Goal: Transaction & Acquisition: Obtain resource

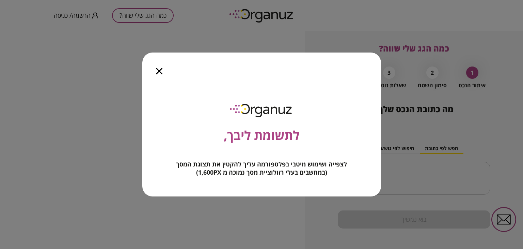
click at [158, 70] on icon "button" at bounding box center [159, 71] width 6 height 6
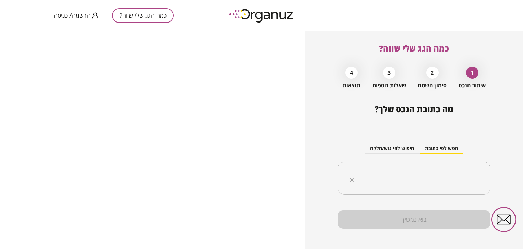
click at [422, 168] on div "​" at bounding box center [414, 177] width 153 height 33
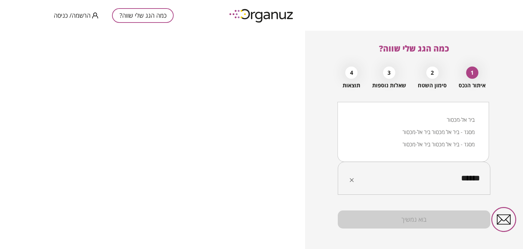
click at [454, 117] on li "ביר אל-מכסור" at bounding box center [413, 119] width 134 height 12
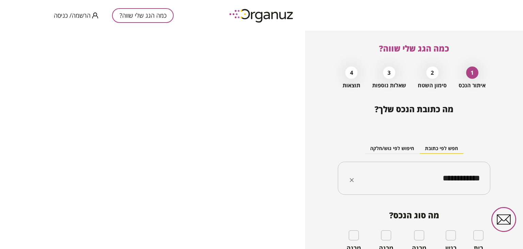
type input "**********"
click at [520, 242] on div "**********" at bounding box center [414, 140] width 218 height 218
click at [500, 153] on div "**********" at bounding box center [414, 140] width 218 height 218
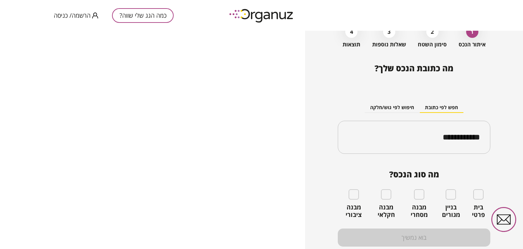
scroll to position [55, 0]
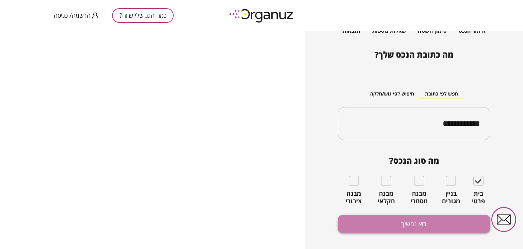
click at [443, 225] on button "בוא נמשיך" at bounding box center [414, 224] width 153 height 18
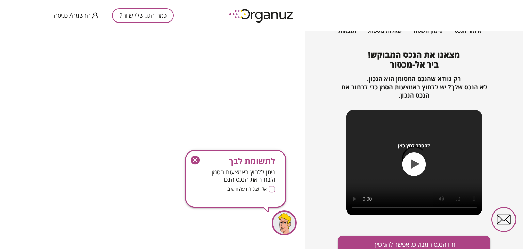
click at [521, 241] on div "כמה הגג שלי שווה? 1 איתור הנכס 2 סימון השטח 3 שאלות נוספות 4 תוצאות מצאנו את הנ…" at bounding box center [414, 140] width 218 height 218
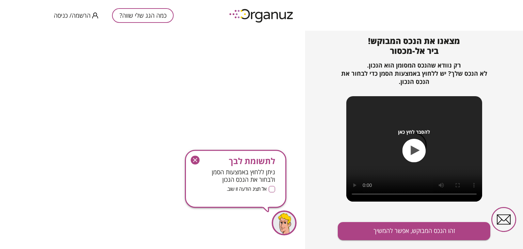
scroll to position [74, 0]
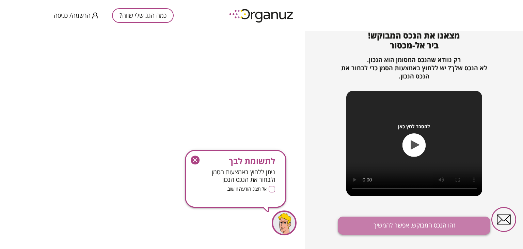
click at [438, 226] on button "זהו הנכס המבוקש, אפשר להמשיך" at bounding box center [414, 225] width 153 height 18
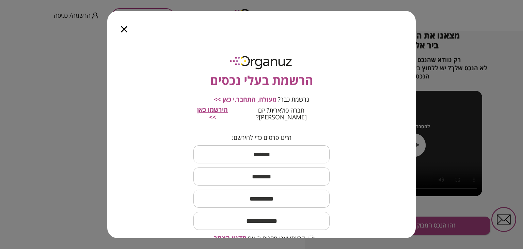
click at [276, 147] on input "text" at bounding box center [261, 154] width 136 height 20
type input "****"
type input "*******"
type input "**********"
click at [273, 217] on input "email" at bounding box center [261, 221] width 136 height 20
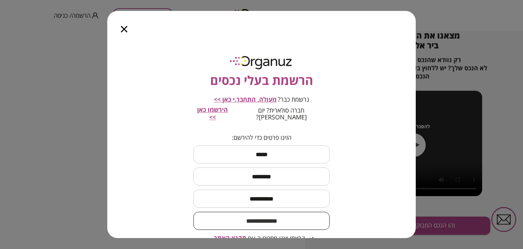
type input "**********"
click at [373, 185] on div "**********" at bounding box center [261, 139] width 309 height 198
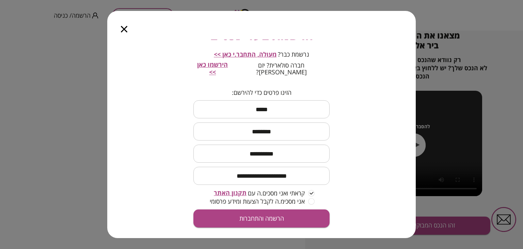
scroll to position [46, 0]
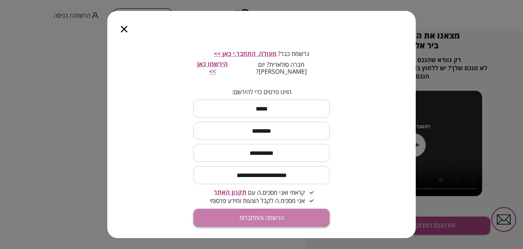
click at [279, 210] on button "הרשמה והתחברות" at bounding box center [261, 217] width 136 height 18
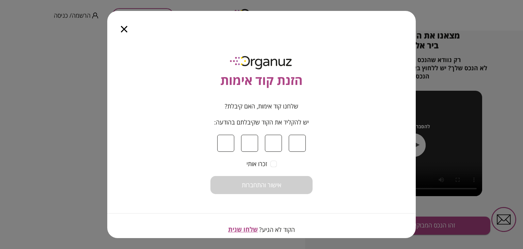
type input "*"
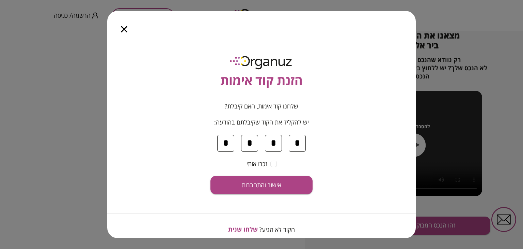
type input "*"
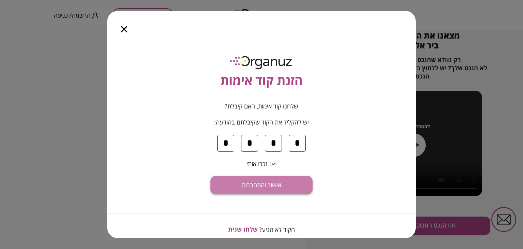
click at [269, 180] on button "אישור והתחברות" at bounding box center [262, 185] width 102 height 18
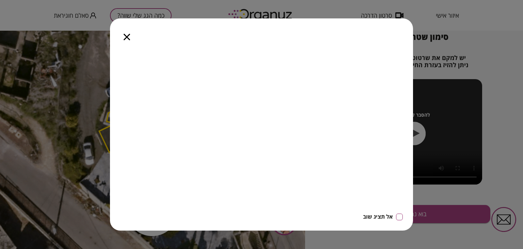
click at [126, 33] on div at bounding box center [127, 32] width 34 height 29
click at [126, 36] on icon "button" at bounding box center [127, 37] width 6 height 6
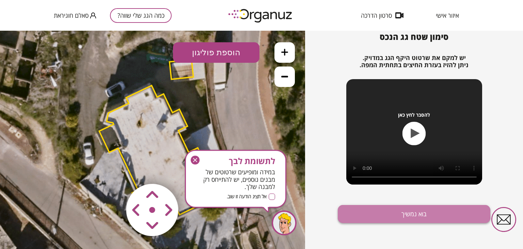
click at [403, 213] on button "בוא נמשיך" at bounding box center [414, 214] width 153 height 18
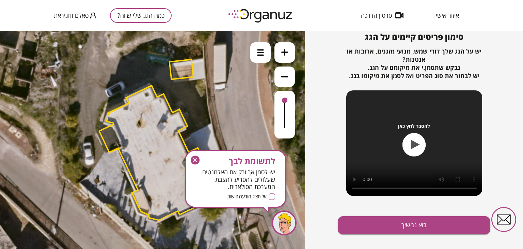
click at [164, 126] on polygon at bounding box center [152, 153] width 107 height 135
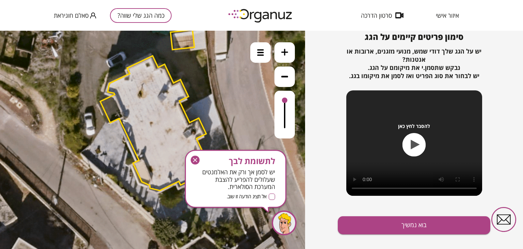
drag, startPoint x: 187, startPoint y: 70, endPoint x: 188, endPoint y: 40, distance: 29.7
click at [188, 40] on polygon at bounding box center [183, 40] width 24 height 20
click at [165, 98] on polygon at bounding box center [153, 123] width 107 height 135
click at [144, 93] on polygon at bounding box center [153, 123] width 107 height 135
click at [144, 92] on polygon at bounding box center [153, 123] width 107 height 135
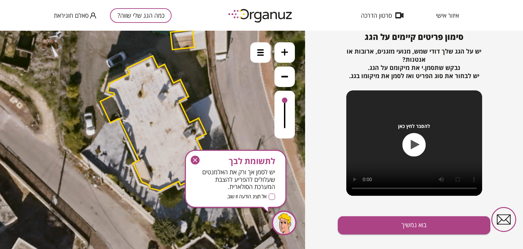
click at [144, 92] on polygon at bounding box center [153, 123] width 107 height 135
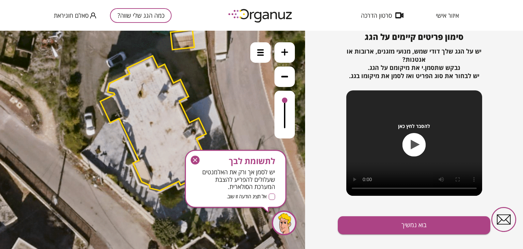
click at [144, 92] on polygon at bounding box center [153, 123] width 107 height 135
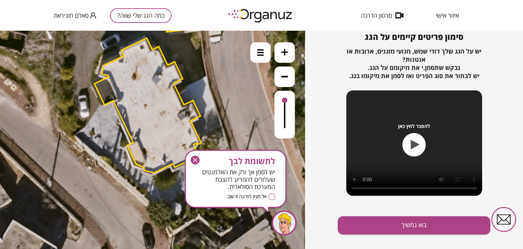
drag, startPoint x: 144, startPoint y: 92, endPoint x: 139, endPoint y: 74, distance: 18.6
click at [139, 74] on polygon at bounding box center [147, 105] width 107 height 135
click at [390, 228] on button "בוא נמשיך" at bounding box center [414, 225] width 153 height 18
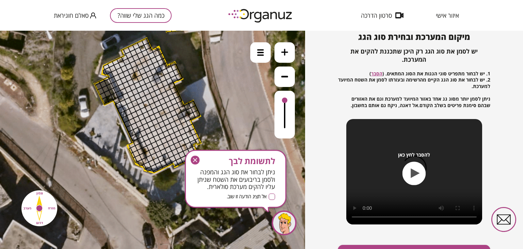
drag, startPoint x: 141, startPoint y: 72, endPoint x: 130, endPoint y: 81, distance: 14.0
click at [323, 209] on div "כמה הגג שלי שווה? איתור הנכס 2 סימון השטח 3 שאלות נוספות 4 תוצאות מיקום המערכת …" at bounding box center [414, 140] width 218 height 218
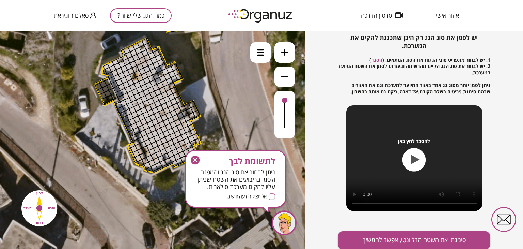
scroll to position [86, 0]
drag, startPoint x: 180, startPoint y: 196, endPoint x: 169, endPoint y: 139, distance: 58.6
click at [197, 159] on icon "button" at bounding box center [195, 159] width 9 height 9
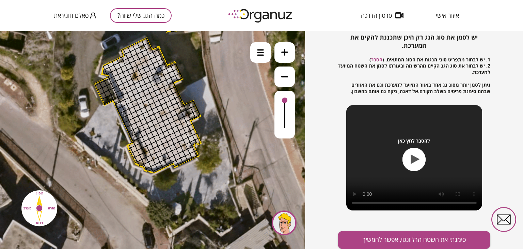
drag, startPoint x: 190, startPoint y: 156, endPoint x: 167, endPoint y: 127, distance: 37.8
click at [398, 237] on button "סימנתי את השטח הרלוונטי, אפשר להמשיך" at bounding box center [414, 240] width 153 height 18
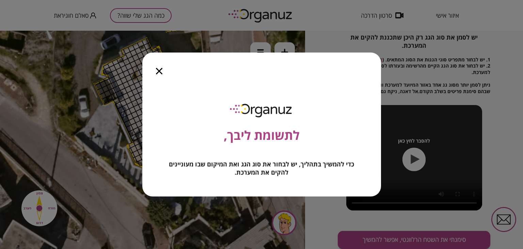
click at [158, 74] on div at bounding box center [159, 66] width 34 height 29
click at [160, 67] on div at bounding box center [159, 66] width 34 height 29
click at [158, 71] on icon "button" at bounding box center [159, 71] width 6 height 6
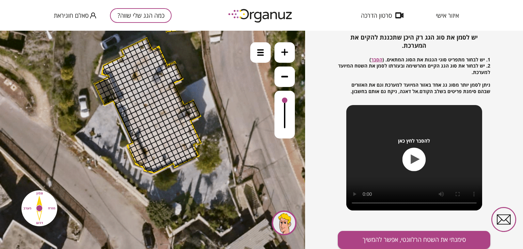
click at [501, 171] on div "כמה הגג שלי שווה? איתור הנכס 2 סימון השטח 3 שאלות נוספות 4 תוצאות מיקום המערכת …" at bounding box center [414, 140] width 218 height 218
click at [290, 80] on button at bounding box center [285, 76] width 20 height 20
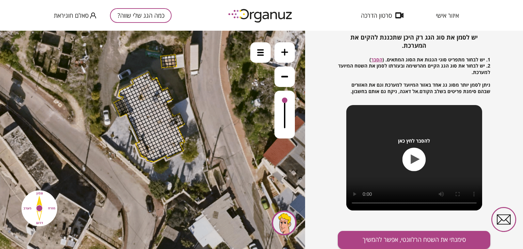
click at [290, 80] on button at bounding box center [285, 76] width 20 height 20
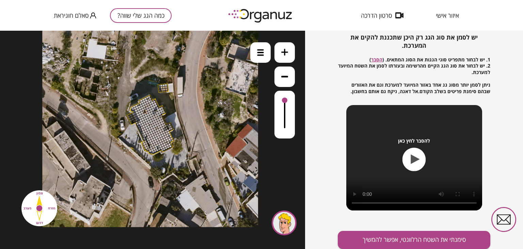
click at [140, 112] on div at bounding box center [141, 112] width 3 height 3
click at [38, 207] on img at bounding box center [39, 208] width 44 height 44
click at [27, 208] on img at bounding box center [39, 208] width 44 height 44
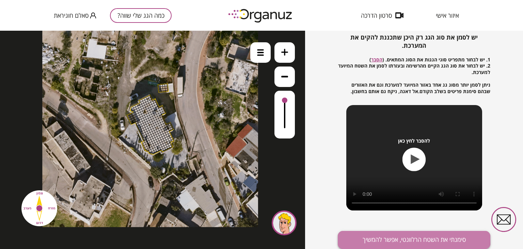
click at [387, 238] on button "סימנתי את השטח הרלוונטי, אפשר להמשיך" at bounding box center [414, 240] width 153 height 18
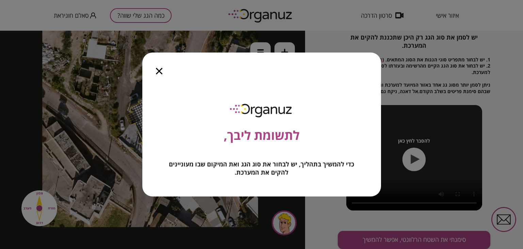
click at [251, 170] on span "כדי להמשיך בתהליך, יש לבחור את סוג הגג ואת המיקום שבו מעוניינים להקים את המערכת." at bounding box center [261, 168] width 185 height 16
click at [157, 70] on icon "button" at bounding box center [159, 71] width 6 height 6
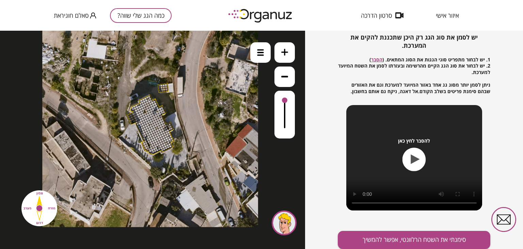
click at [284, 222] on div at bounding box center [284, 222] width 25 height 25
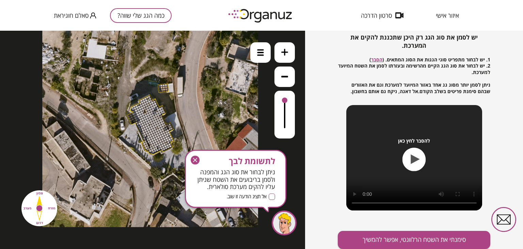
click at [196, 160] on icon "button" at bounding box center [195, 160] width 4 height 4
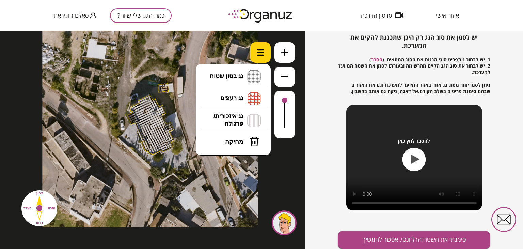
click at [260, 56] on div at bounding box center [260, 52] width 20 height 20
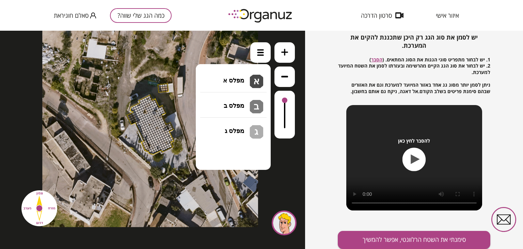
click at [254, 74] on li "גג בטון שטוח מפלס א א מפלס ב ב מפלס ג ג" at bounding box center [234, 77] width 72 height 22
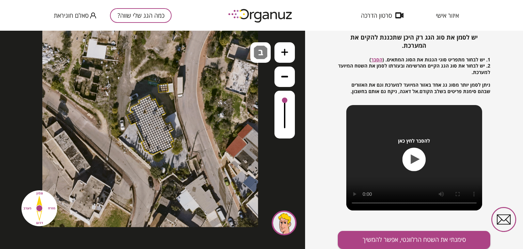
click at [251, 101] on div ".st0 { fill: #FFFFFF; } 10" at bounding box center [152, 140] width 305 height 218
click at [156, 109] on div at bounding box center [156, 110] width 3 height 3
click at [160, 86] on div at bounding box center [161, 87] width 3 height 3
click at [148, 114] on div at bounding box center [147, 114] width 3 height 3
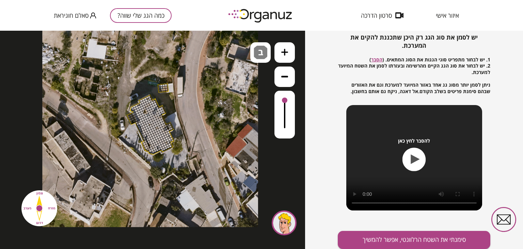
click at [148, 114] on div at bounding box center [147, 114] width 3 height 3
drag, startPoint x: 149, startPoint y: 112, endPoint x: 180, endPoint y: 107, distance: 31.8
click at [42, 11] on div at bounding box center [42, 11] width 0 height 0
click at [287, 51] on icon at bounding box center [284, 52] width 7 height 7
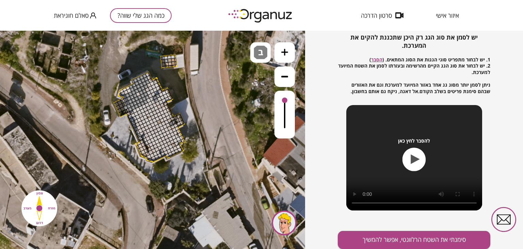
click at [287, 51] on icon at bounding box center [284, 52] width 7 height 7
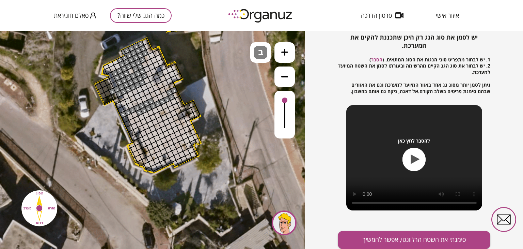
drag, startPoint x: 124, startPoint y: 113, endPoint x: 173, endPoint y: 91, distance: 54.1
click at [171, 96] on div at bounding box center [171, 96] width 7 height 7
click at [172, 96] on div at bounding box center [171, 96] width 7 height 7
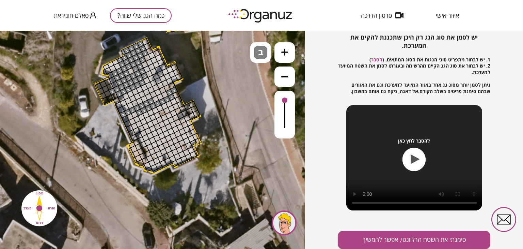
click at [170, 97] on div at bounding box center [171, 96] width 7 height 7
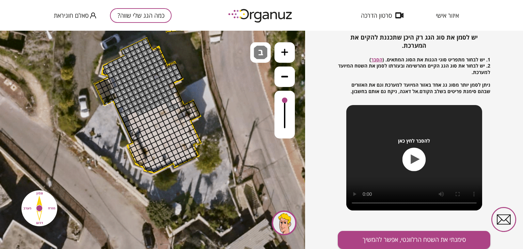
drag, startPoint x: 161, startPoint y: 93, endPoint x: 174, endPoint y: 68, distance: 28.0
click at [171, 85] on div at bounding box center [171, 85] width 7 height 7
click at [172, 108] on div at bounding box center [171, 108] width 7 height 7
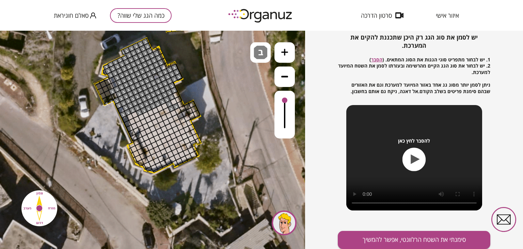
click at [176, 107] on div at bounding box center [175, 106] width 7 height 7
click at [124, 114] on div at bounding box center [123, 114] width 7 height 7
click at [121, 111] on div at bounding box center [120, 109] width 7 height 7
click at [116, 95] on div at bounding box center [114, 95] width 7 height 7
click at [111, 86] on div at bounding box center [109, 86] width 7 height 7
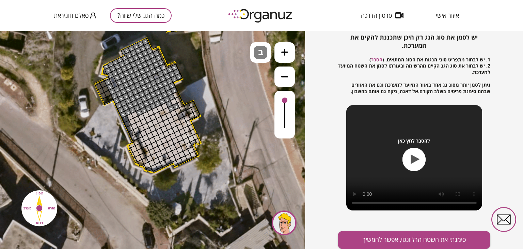
click at [108, 82] on div at bounding box center [107, 81] width 7 height 7
click at [115, 85] on div at bounding box center [114, 84] width 7 height 7
click at [113, 79] on div at bounding box center [112, 79] width 7 height 7
click at [163, 67] on div at bounding box center [162, 66] width 7 height 7
click at [154, 76] on div at bounding box center [155, 76] width 7 height 7
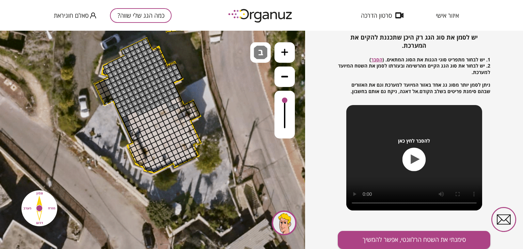
click at [177, 94] on div at bounding box center [175, 94] width 7 height 7
click at [135, 113] on div at bounding box center [134, 114] width 7 height 7
click at [128, 115] on div at bounding box center [129, 116] width 7 height 7
click at [125, 118] on div at bounding box center [125, 118] width 7 height 7
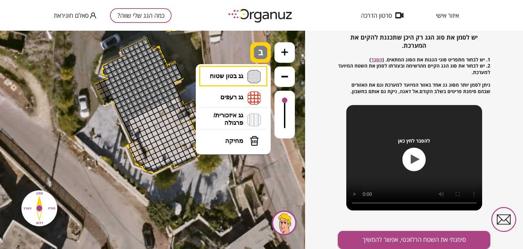
click at [260, 52] on span "ב" at bounding box center [261, 50] width 7 height 8
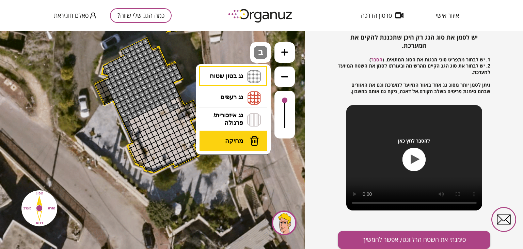
click at [238, 138] on span "מחיקה" at bounding box center [234, 140] width 18 height 7
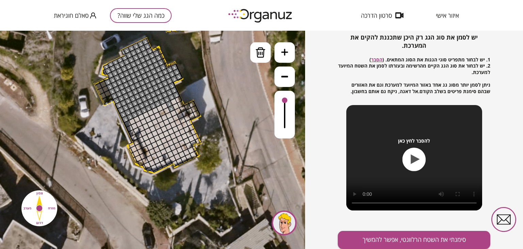
click at [176, 106] on div at bounding box center [175, 106] width 7 height 7
click at [171, 108] on div at bounding box center [171, 108] width 7 height 7
click at [170, 103] on div at bounding box center [169, 103] width 7 height 7
click at [178, 94] on div at bounding box center [175, 94] width 7 height 7
click at [172, 97] on div at bounding box center [171, 96] width 7 height 7
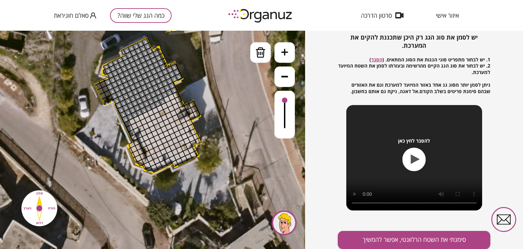
click at [166, 99] on div at bounding box center [166, 98] width 7 height 7
click at [161, 100] on div at bounding box center [162, 101] width 7 height 7
click at [156, 102] on div at bounding box center [157, 103] width 7 height 7
click at [153, 105] on div at bounding box center [153, 105] width 7 height 7
click at [149, 107] on div at bounding box center [148, 107] width 7 height 7
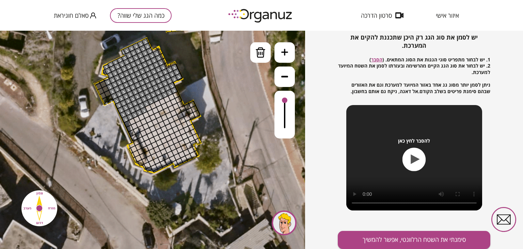
click at [143, 109] on div at bounding box center [143, 110] width 7 height 7
click at [138, 112] on div at bounding box center [139, 112] width 7 height 7
click at [135, 113] on div at bounding box center [134, 114] width 7 height 7
click at [129, 115] on div at bounding box center [129, 116] width 7 height 7
click at [125, 117] on div at bounding box center [125, 118] width 7 height 7
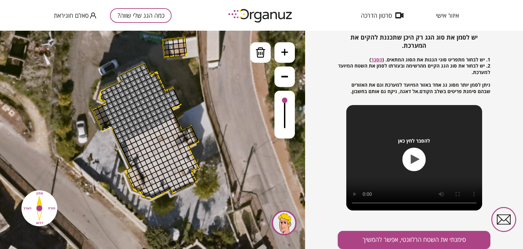
drag, startPoint x: 247, startPoint y: 132, endPoint x: 245, endPoint y: 157, distance: 25.6
click at [245, 157] on icon at bounding box center [145, 118] width 491 height 491
click at [171, 47] on div at bounding box center [171, 47] width 6 height 6
click at [156, 95] on div at bounding box center [156, 94] width 7 height 7
click at [153, 96] on div at bounding box center [151, 96] width 7 height 7
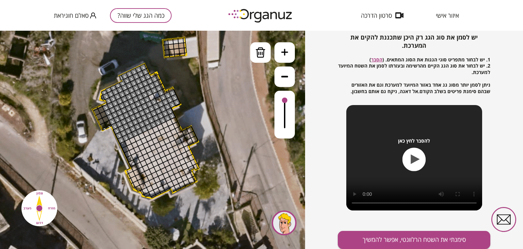
click at [158, 99] on div at bounding box center [158, 99] width 7 height 7
click at [154, 102] on div at bounding box center [153, 101] width 7 height 7
click at [157, 107] on div at bounding box center [155, 106] width 7 height 7
click at [160, 105] on div at bounding box center [160, 103] width 7 height 7
click at [151, 108] on div at bounding box center [151, 108] width 7 height 7
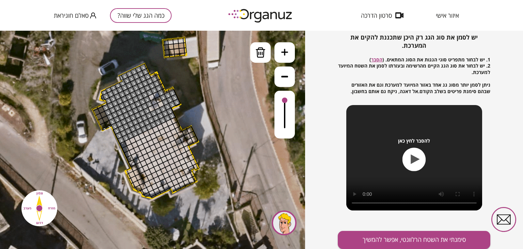
click at [149, 103] on div at bounding box center [148, 103] width 7 height 7
click at [149, 99] on div at bounding box center [146, 99] width 7 height 7
click at [152, 97] on div at bounding box center [151, 96] width 7 height 7
click at [139, 88] on div at bounding box center [140, 85] width 7 height 7
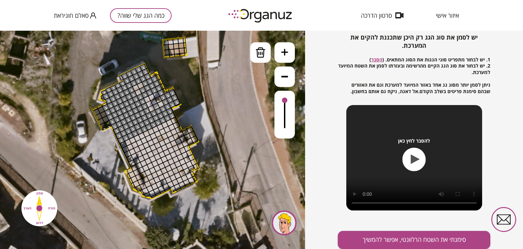
drag, startPoint x: 136, startPoint y: 88, endPoint x: 137, endPoint y: 92, distance: 4.6
click at [137, 92] on div at bounding box center [138, 92] width 7 height 7
click at [143, 90] on div at bounding box center [142, 89] width 7 height 7
click at [134, 94] on div at bounding box center [133, 94] width 7 height 7
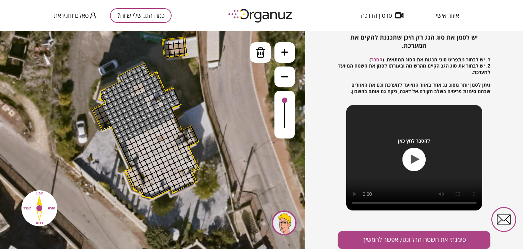
click at [133, 88] on div at bounding box center [135, 87] width 7 height 7
click at [130, 90] on div at bounding box center [131, 89] width 7 height 7
click at [136, 98] on div at bounding box center [135, 98] width 7 height 7
click at [130, 100] on div at bounding box center [130, 100] width 7 height 7
click at [129, 97] on div at bounding box center [128, 96] width 7 height 7
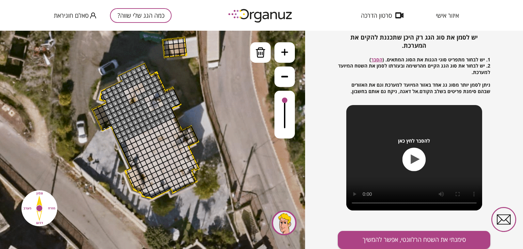
click at [126, 92] on div at bounding box center [126, 91] width 7 height 7
click at [134, 106] on div at bounding box center [132, 105] width 7 height 7
click at [138, 104] on div at bounding box center [137, 103] width 7 height 7
click at [139, 86] on div at bounding box center [140, 85] width 7 height 7
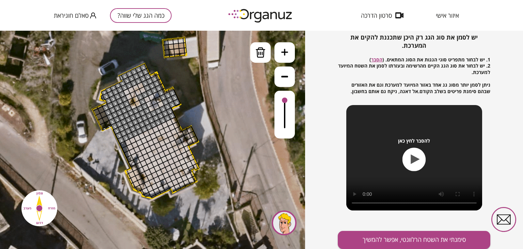
click at [139, 86] on div at bounding box center [140, 85] width 7 height 7
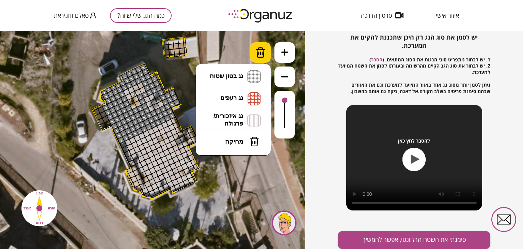
click at [255, 51] on div at bounding box center [260, 52] width 20 height 20
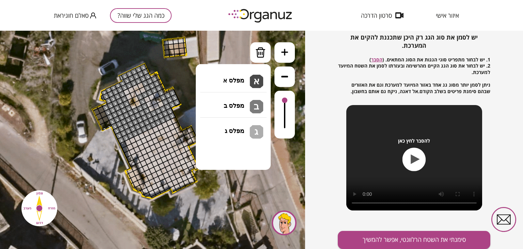
click at [241, 76] on li "גג בטון שטוח מפלס א א מפלס ב ב מפלס ג ג" at bounding box center [234, 77] width 72 height 22
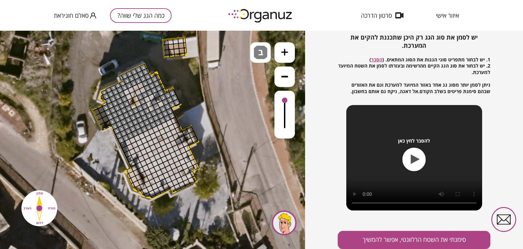
click at [229, 101] on div ".st0 { fill: #FFFFFF; } 10" at bounding box center [152, 140] width 305 height 218
click at [143, 85] on div at bounding box center [144, 82] width 7 height 7
click at [142, 85] on div at bounding box center [140, 85] width 7 height 7
click at [138, 86] on div at bounding box center [140, 85] width 7 height 7
click at [136, 86] on div at bounding box center [135, 87] width 7 height 7
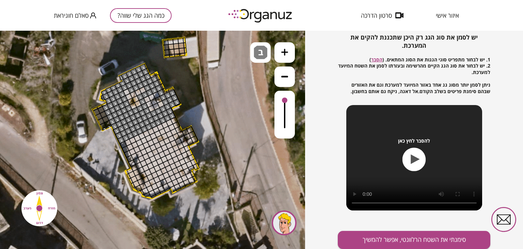
click at [131, 89] on div at bounding box center [131, 89] width 7 height 7
click at [128, 92] on div at bounding box center [126, 91] width 7 height 7
click at [141, 93] on div at bounding box center [142, 89] width 7 height 7
click at [138, 93] on div at bounding box center [138, 92] width 7 height 7
click at [147, 99] on div at bounding box center [146, 99] width 7 height 7
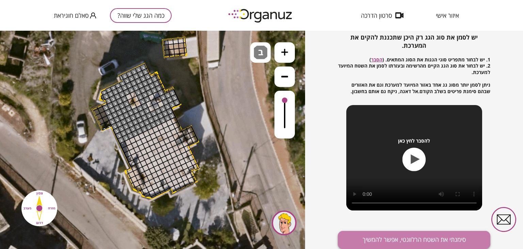
click at [392, 235] on button "סימנתי את השטח הרלוונטי, אפשר להמשיך" at bounding box center [414, 240] width 153 height 18
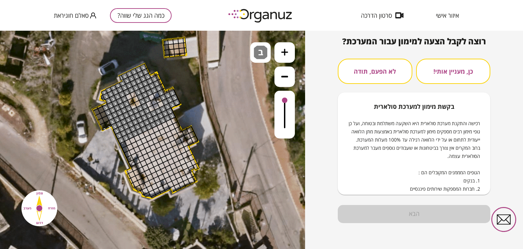
click at [447, 76] on button "כן, מעניין אותי!" at bounding box center [453, 71] width 75 height 25
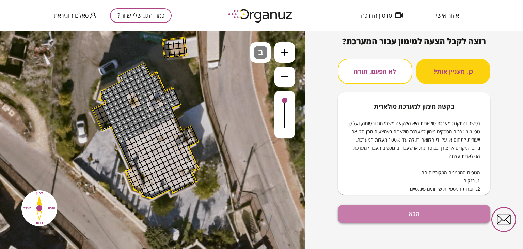
click at [425, 212] on button "הבא" at bounding box center [414, 214] width 153 height 18
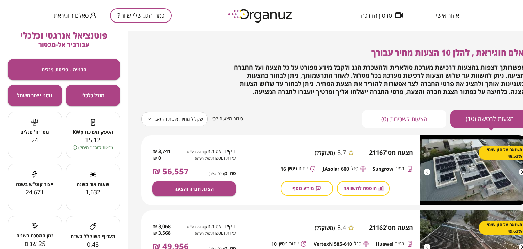
click at [296, 114] on div "**********" at bounding box center [335, 119] width 388 height 18
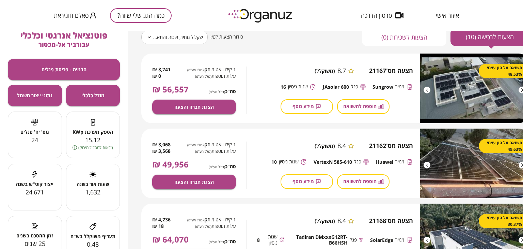
scroll to position [95, 0]
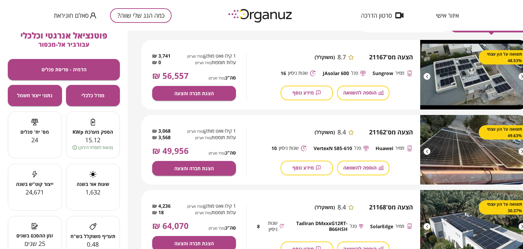
click at [1, 244] on div "פוטנציאל אנרגטי וכלכלי עבור ביר אל-מכסור הדמיה - פריסת פנלים מודל כלכלי נתוני י…" at bounding box center [64, 140] width 128 height 218
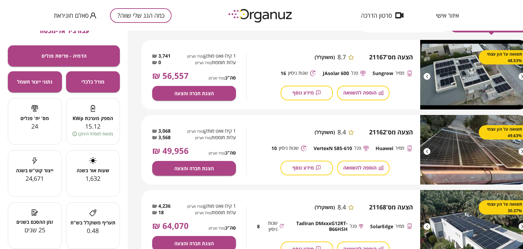
scroll to position [27, 0]
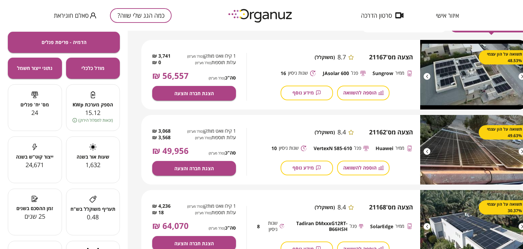
click at [133, 222] on div "**********" at bounding box center [326, 140] width 396 height 218
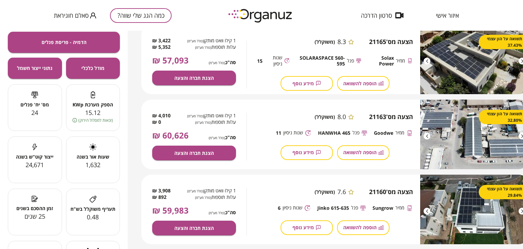
scroll to position [367, 0]
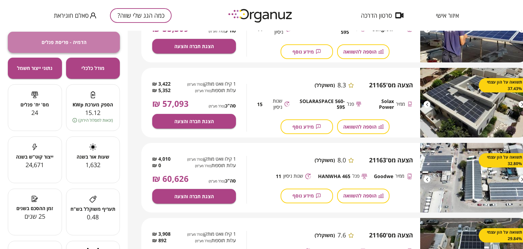
click at [64, 41] on span "הדמיה - פריסת פנלים" at bounding box center [64, 42] width 45 height 6
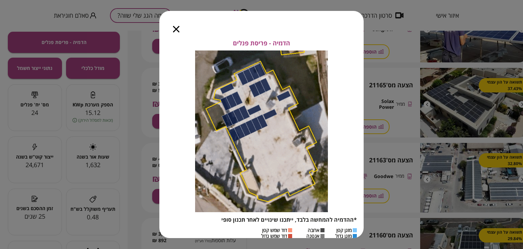
click at [275, 82] on img at bounding box center [261, 131] width 133 height 162
click at [181, 29] on div at bounding box center [176, 25] width 34 height 29
click at [179, 29] on icon "button" at bounding box center [176, 29] width 6 height 6
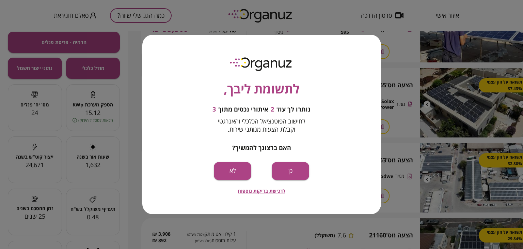
click at [317, 4] on div "לתשומת ליבך, נותרו לך עוד 2 איתורי נכסים מתוך 3 לחישוב הפוטנציאל הכלכלי והאנרגט…" at bounding box center [261, 124] width 523 height 249
click at [241, 166] on button "לא" at bounding box center [232, 171] width 37 height 18
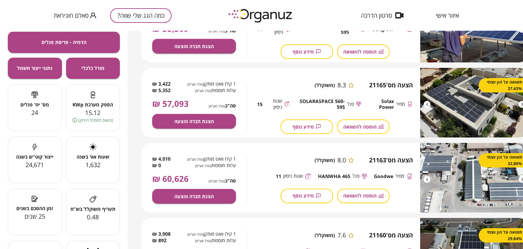
click at [0, 18] on div "איזור אישי סרטון הדרכה כמה הגג שלי שווה? סאלם חוגיראת" at bounding box center [261, 15] width 523 height 31
click at [2, 242] on div "פוטנציאל אנרגטי וכלכלי עבור ביר אל-מכסור הדמיה - פריסת פנלים מודל כלכלי נתוני י…" at bounding box center [64, 140] width 128 height 218
click at [0, 242] on div "פוטנציאל אנרגטי וכלכלי עבור ביר אל-מכסור הדמיה - פריסת פנלים מודל כלכלי נתוני י…" at bounding box center [64, 140] width 128 height 218
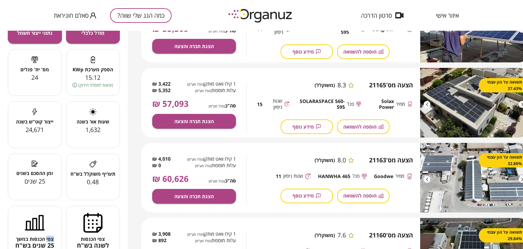
scroll to position [93, 0]
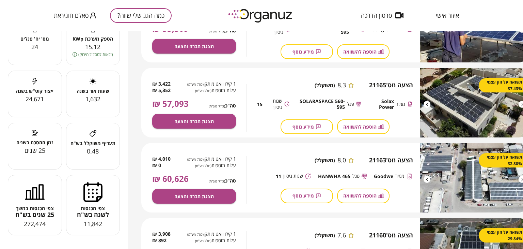
click at [137, 46] on div "**********" at bounding box center [326, 140] width 396 height 218
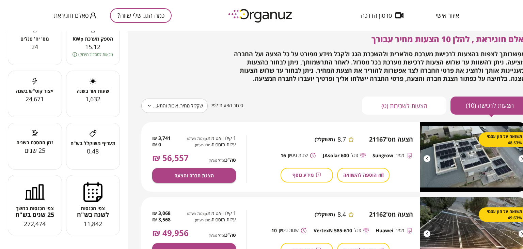
scroll to position [13, 0]
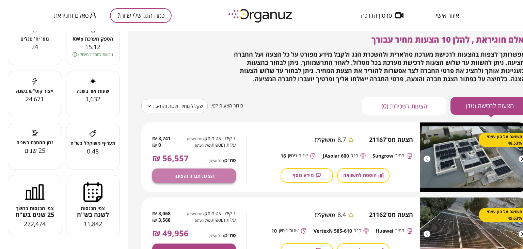
click at [207, 173] on span "הצגת חברה והצעה" at bounding box center [194, 176] width 40 height 6
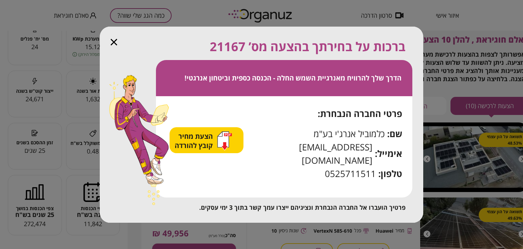
click at [209, 143] on span "הצעת מחיר קובץ להורדה" at bounding box center [195, 140] width 40 height 18
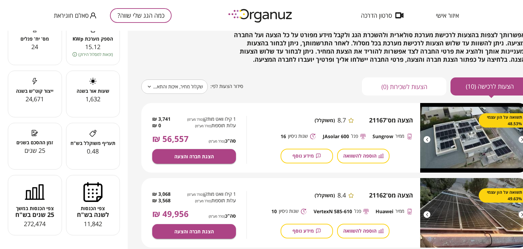
scroll to position [27, 0]
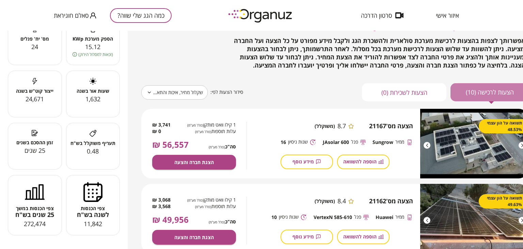
click at [490, 93] on button "הצעות לרכישה (10)" at bounding box center [490, 92] width 78 height 18
click at [486, 130] on span "תשואה על הון עצמי 48.53%" at bounding box center [504, 126] width 36 height 13
click at [428, 145] on div at bounding box center [427, 145] width 7 height 7
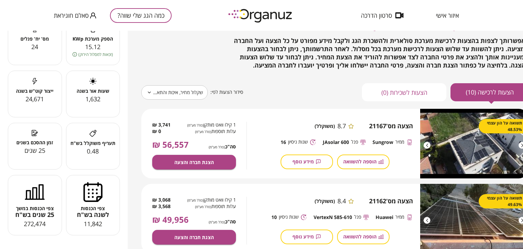
click at [428, 145] on div at bounding box center [427, 145] width 7 height 7
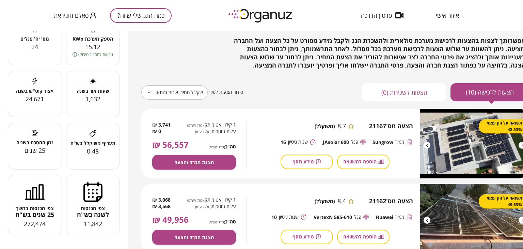
click at [428, 145] on div at bounding box center [427, 145] width 7 height 7
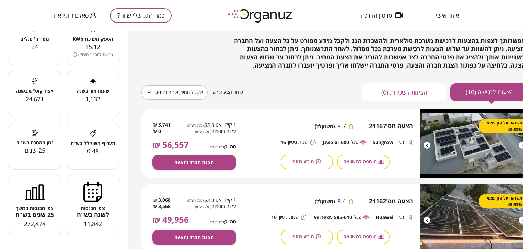
click at [428, 145] on div at bounding box center [427, 145] width 7 height 7
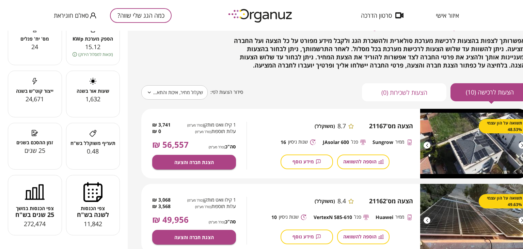
click at [84, 17] on span "סאלם חוגיראת" at bounding box center [71, 15] width 35 height 7
click at [136, 16] on div at bounding box center [261, 124] width 523 height 249
drag, startPoint x: 443, startPoint y: 19, endPoint x: 448, endPoint y: 16, distance: 5.4
click at [448, 16] on div "איזור אישי סרטון הדרכה" at bounding box center [409, 15] width 119 height 31
click at [448, 16] on span "איזור אישי" at bounding box center [447, 15] width 23 height 7
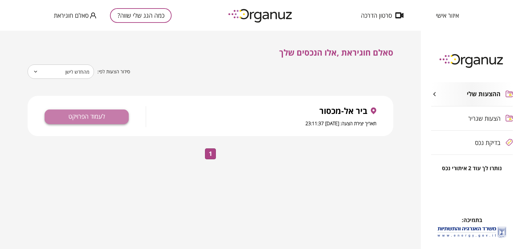
click at [102, 112] on button "לעמוד הפרויקט" at bounding box center [87, 116] width 84 height 15
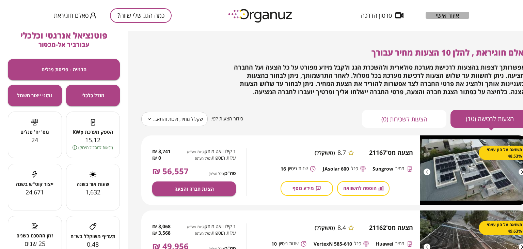
click at [451, 16] on span "איזור אישי" at bounding box center [447, 15] width 23 height 7
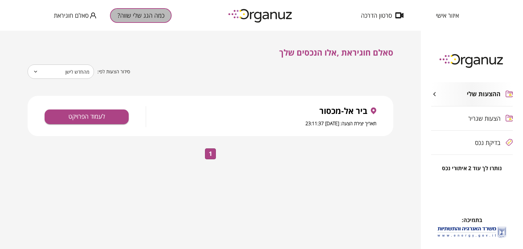
click at [135, 13] on button "כמה הגג שלי שווה?" at bounding box center [141, 15] width 62 height 15
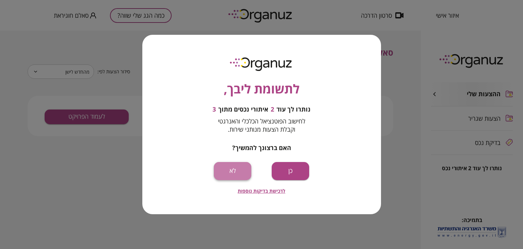
click at [229, 168] on button "לא" at bounding box center [232, 171] width 37 height 18
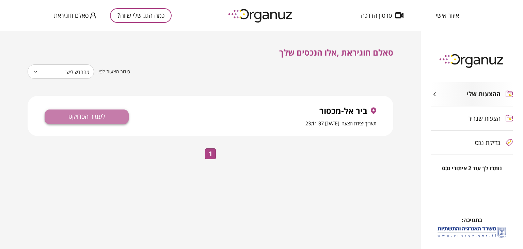
click at [97, 122] on button "לעמוד הפרויקט" at bounding box center [87, 116] width 84 height 15
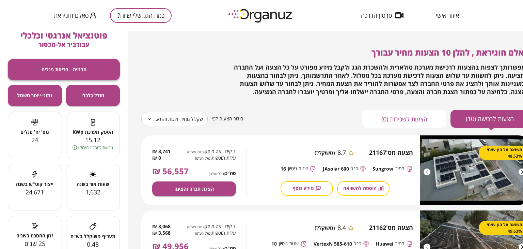
click at [79, 66] on span "הדמיה - פריסת פנלים" at bounding box center [64, 69] width 45 height 6
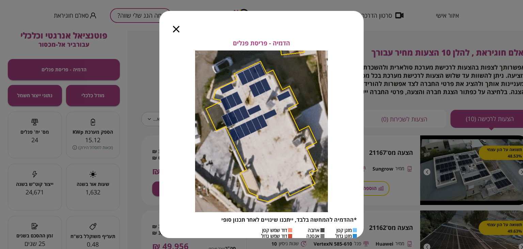
click at [229, 113] on img at bounding box center [261, 131] width 133 height 162
click at [176, 40] on div "הדמיה - פריסת פנלים *ההדמיה להמחשה בלבד, ייתכנו שינויים לאחר תכנון סופי מזגן קט…" at bounding box center [261, 143] width 204 height 206
click at [98, 95] on div "הדמיה - פריסת פנלים *ההדמיה להמחשה בלבד, ייתכנו שינויים לאחר תכנון סופי מזגן קט…" at bounding box center [261, 124] width 523 height 249
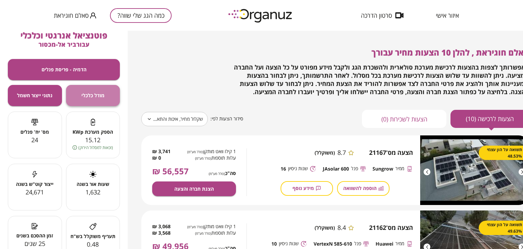
click at [99, 95] on span "מודל כלכלי" at bounding box center [92, 95] width 23 height 6
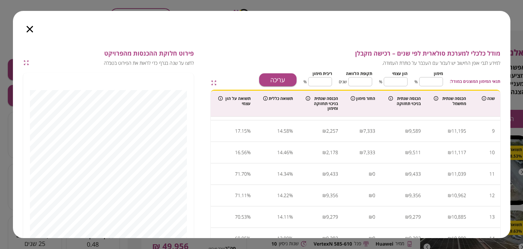
scroll to position [336, 0]
click at [210, 95] on div "מודל כלכלי למערכת סולארית לפי שנים – רכישה מקבלן למידע לגבי אופן החישוב יש לעבו…" at bounding box center [261, 186] width 477 height 272
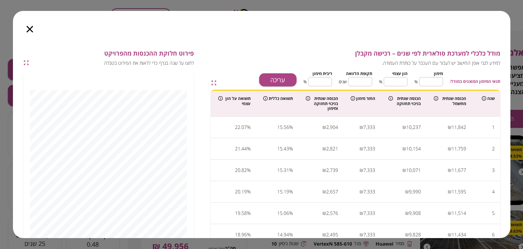
click at [29, 31] on icon "button" at bounding box center [30, 29] width 6 height 6
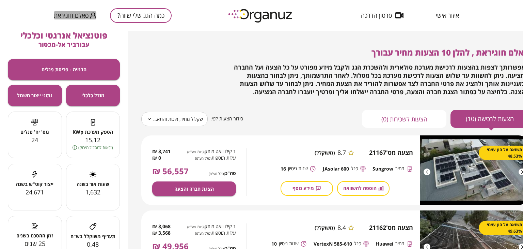
click at [75, 13] on span "סאלם חוגיראת" at bounding box center [71, 15] width 35 height 7
click at [68, 26] on li "התנתק" at bounding box center [67, 28] width 27 height 12
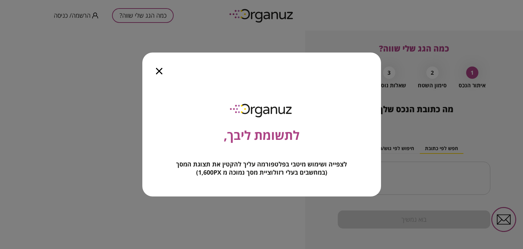
click at [159, 71] on icon "button" at bounding box center [159, 71] width 6 height 6
